Goal: Transaction & Acquisition: Purchase product/service

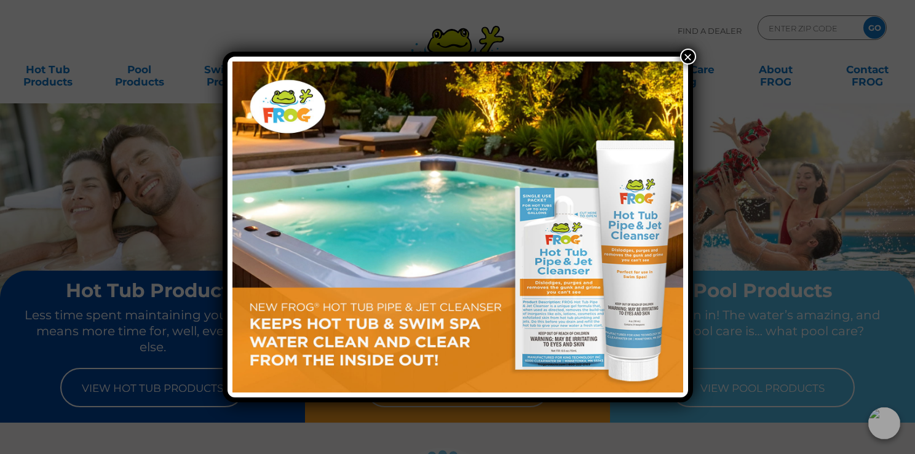
click at [686, 57] on button "×" at bounding box center [688, 57] width 16 height 16
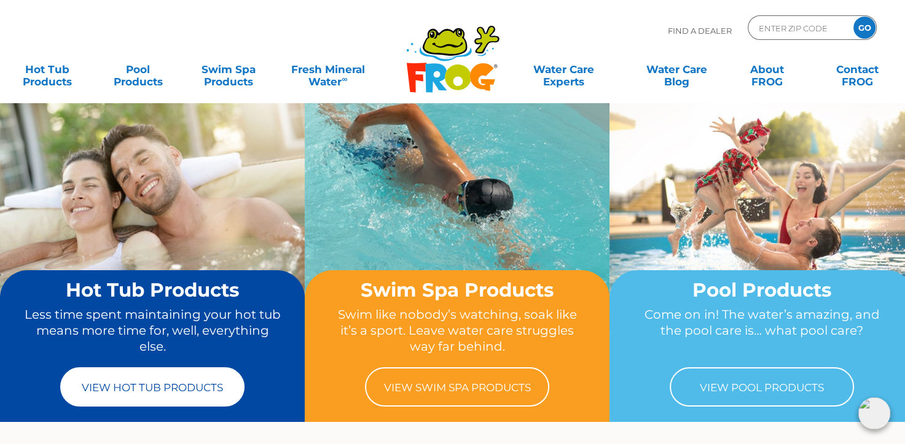
click at [172, 383] on link "View Hot Tub Products" at bounding box center [152, 387] width 184 height 39
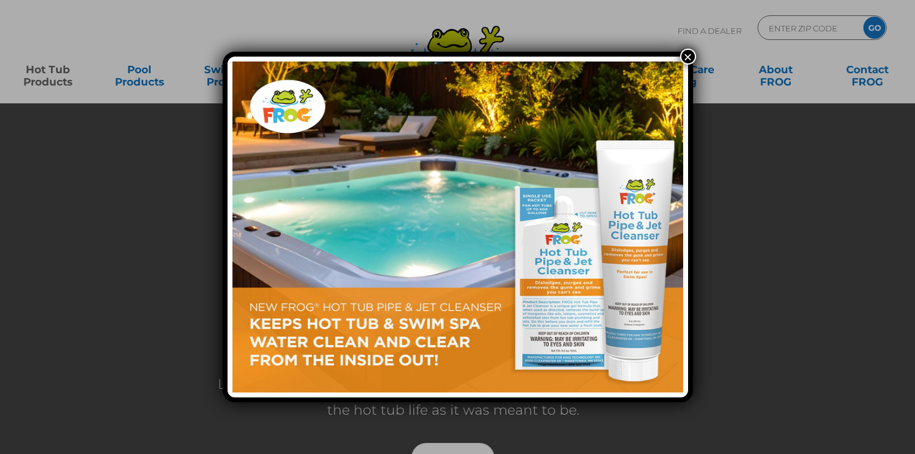
click at [684, 52] on button "×" at bounding box center [688, 57] width 16 height 16
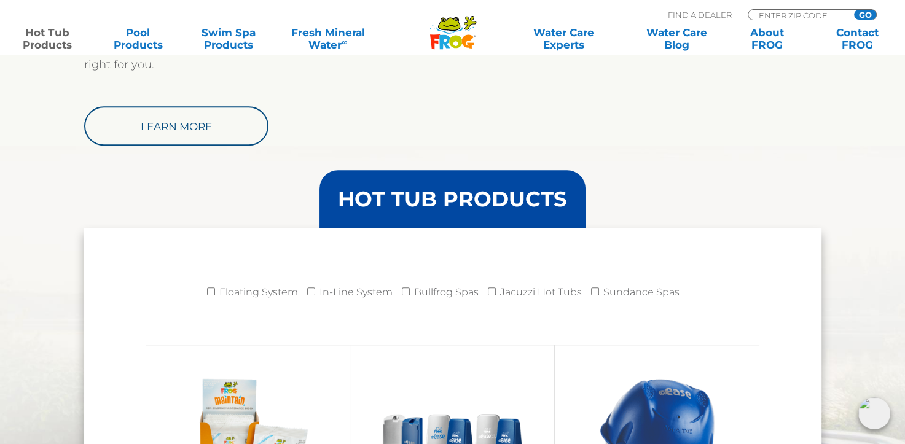
scroll to position [1168, 0]
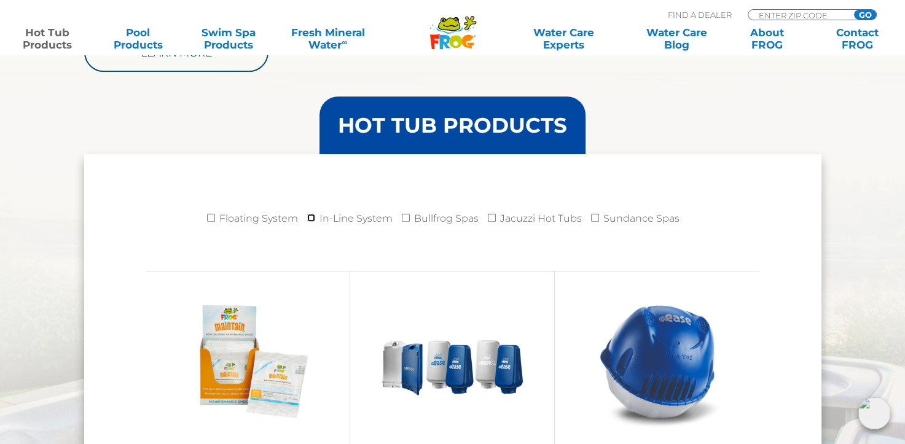
click at [313, 214] on input "In-Line System" at bounding box center [311, 218] width 8 height 8
checkbox input "true"
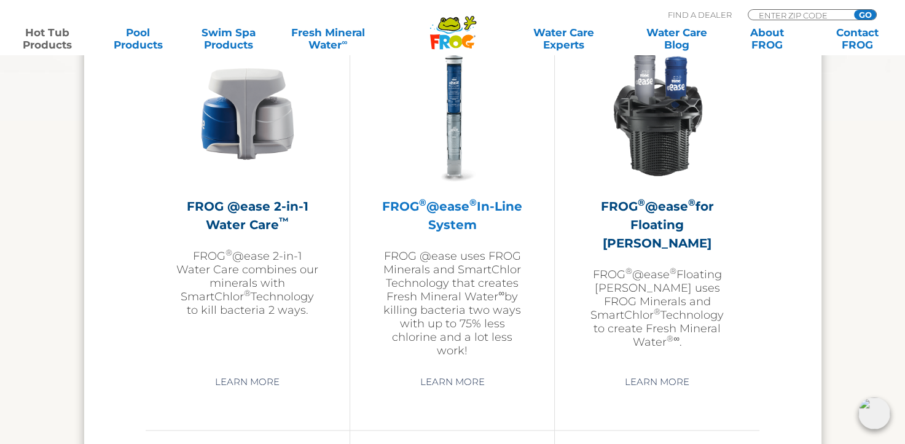
scroll to position [1844, 0]
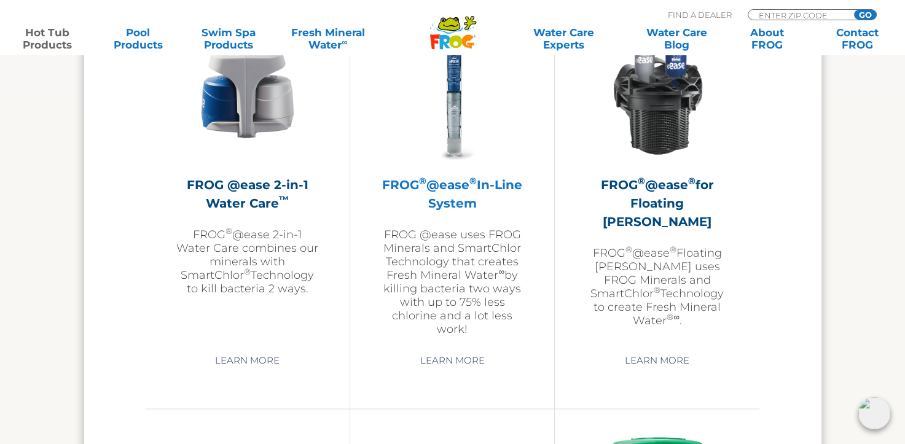
click at [450, 188] on h2 "FROG ® @ease ® In-Line System" at bounding box center [452, 194] width 143 height 37
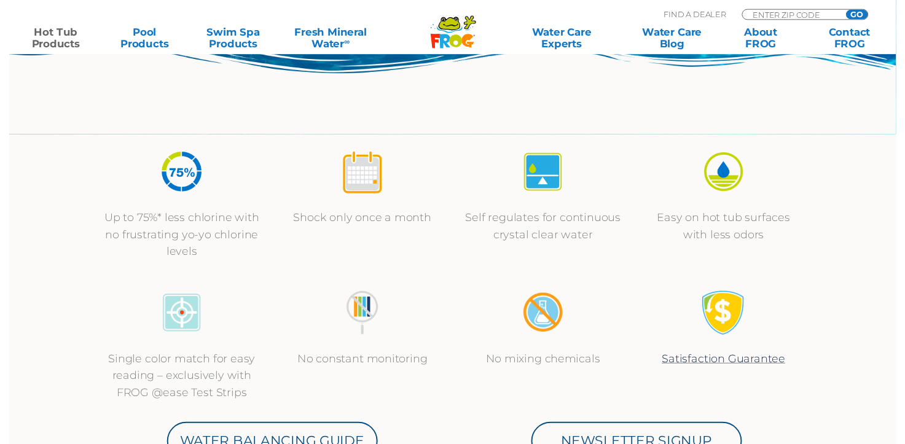
scroll to position [430, 0]
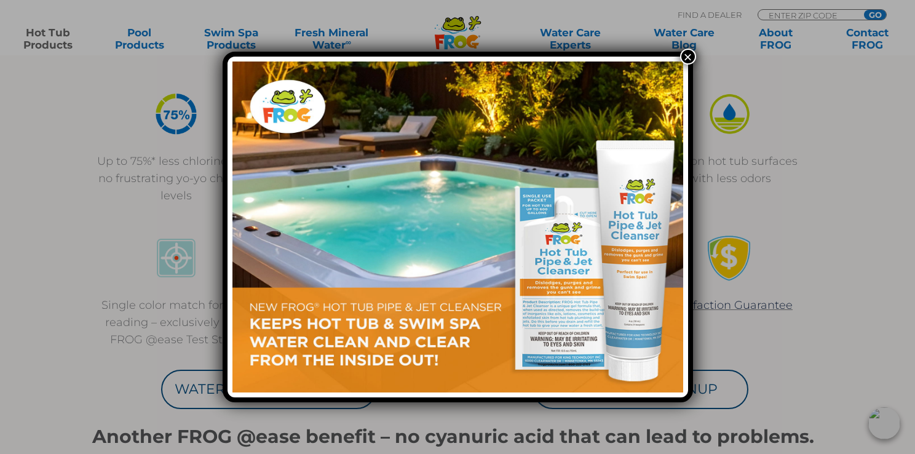
click at [682, 53] on button "×" at bounding box center [688, 57] width 16 height 16
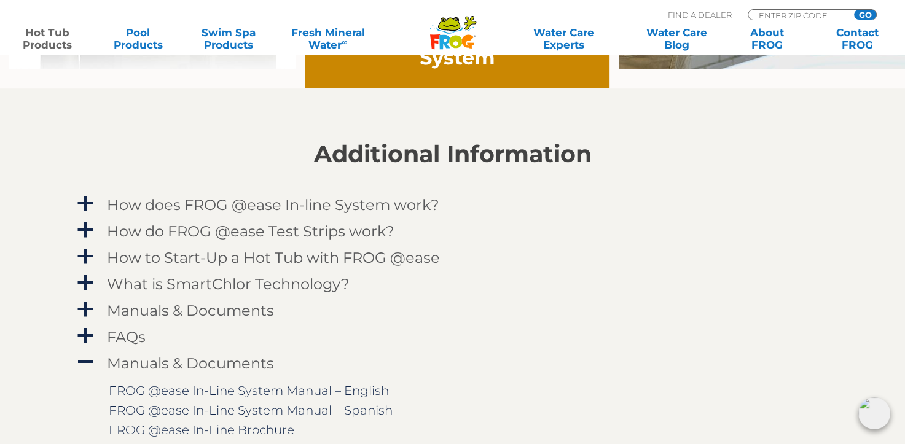
scroll to position [1168, 0]
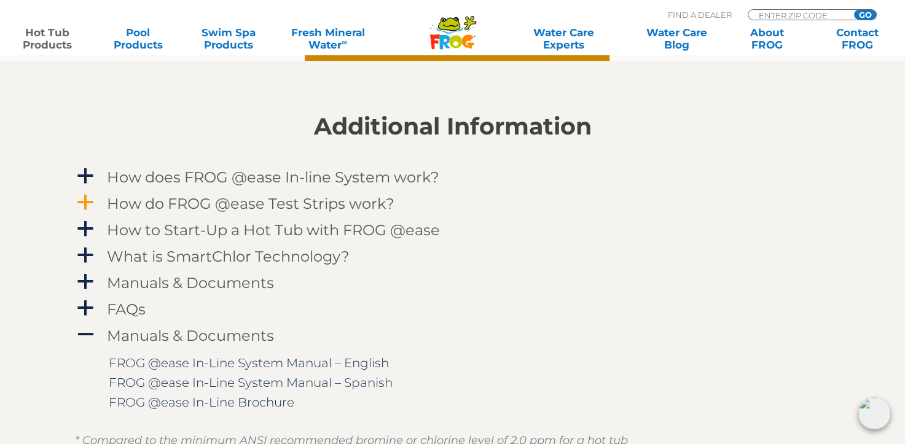
click at [81, 202] on span "a" at bounding box center [85, 203] width 18 height 18
